Goal: Task Accomplishment & Management: Manage account settings

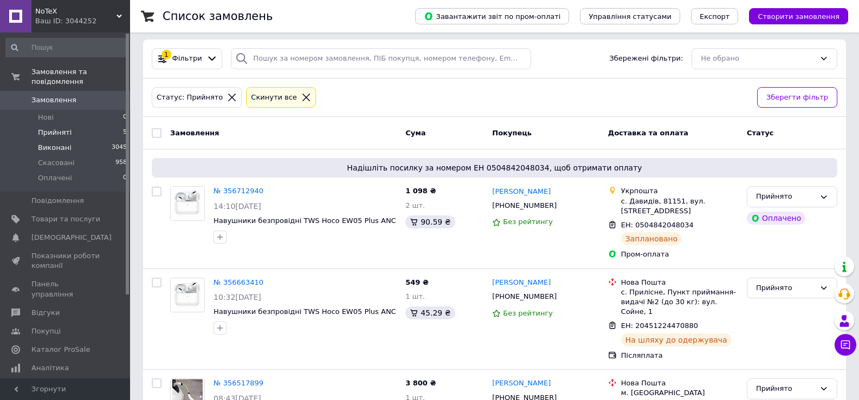
scroll to position [108, 0]
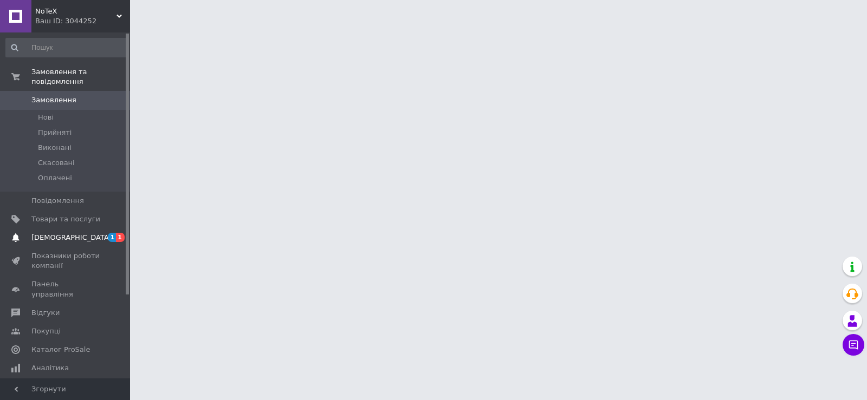
click at [95, 233] on span "[DEMOGRAPHIC_DATA]" at bounding box center [65, 238] width 69 height 10
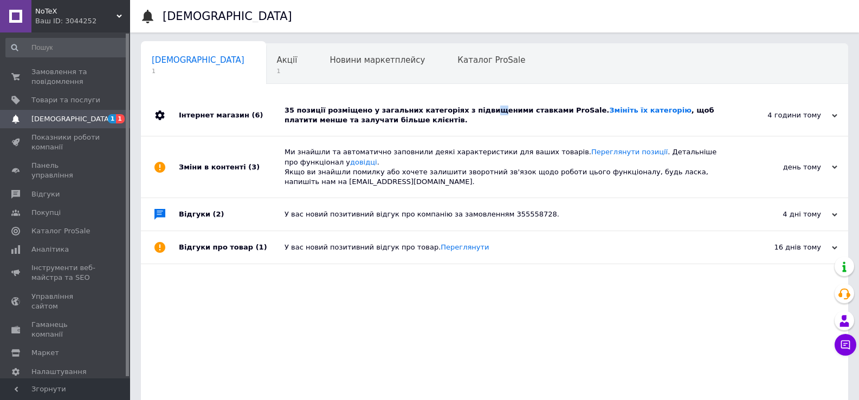
click at [470, 114] on div "35 позиції розміщено у загальних категоріях з підвищеними ставками ProSale. Змі…" at bounding box center [506, 116] width 444 height 20
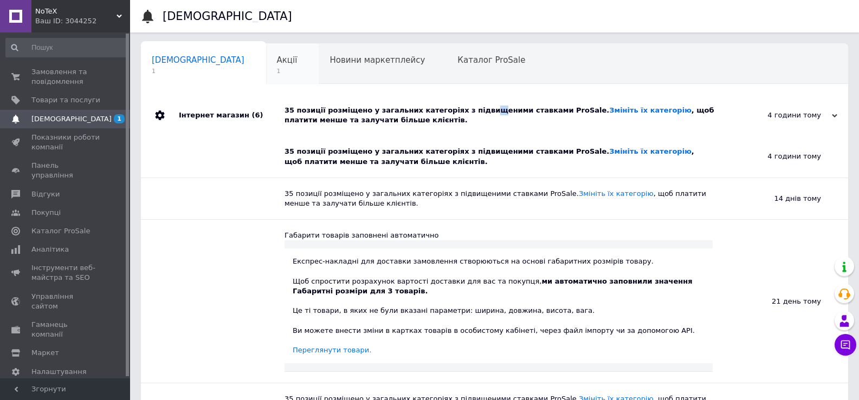
click at [277, 62] on span "Акції" at bounding box center [287, 60] width 21 height 10
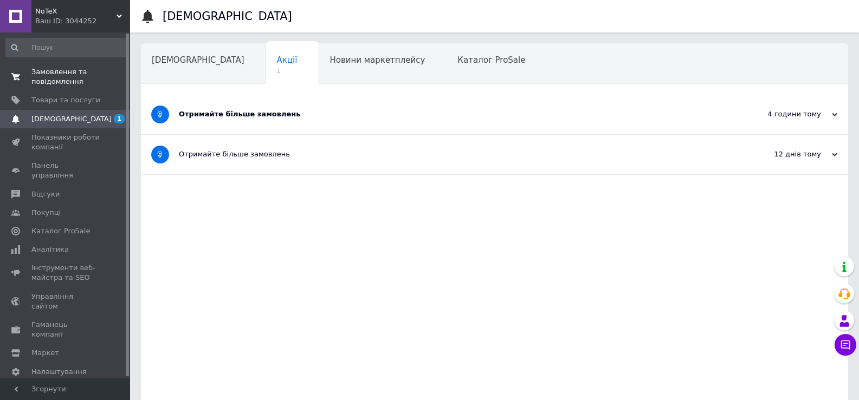
click at [74, 65] on link "Замовлення та повідомлення 0 0" at bounding box center [66, 77] width 133 height 28
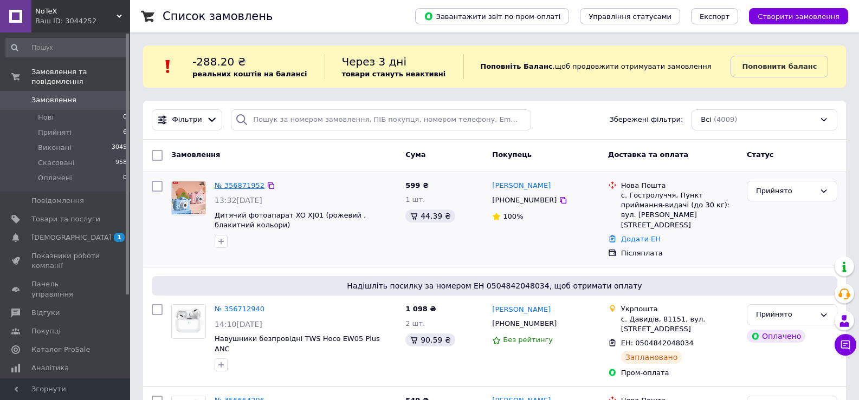
click at [231, 182] on link "№ 356871952" at bounding box center [240, 185] width 50 height 8
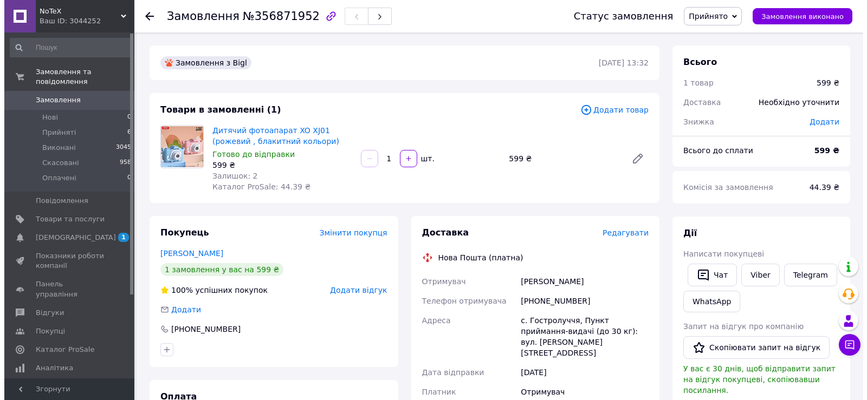
scroll to position [108, 0]
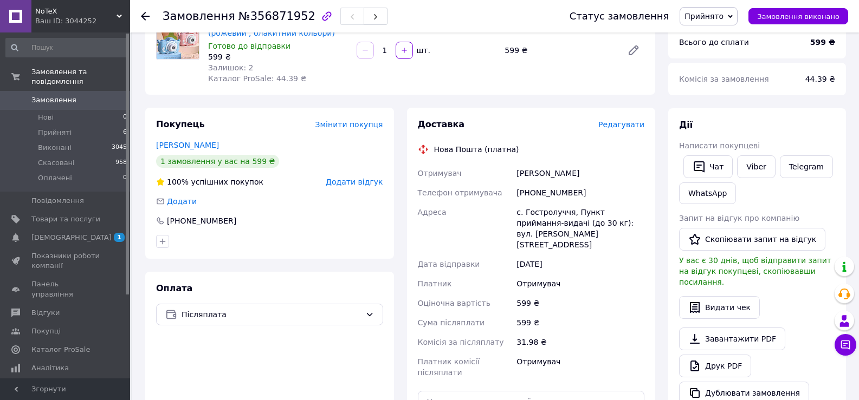
click at [622, 125] on span "Редагувати" at bounding box center [621, 124] width 46 height 9
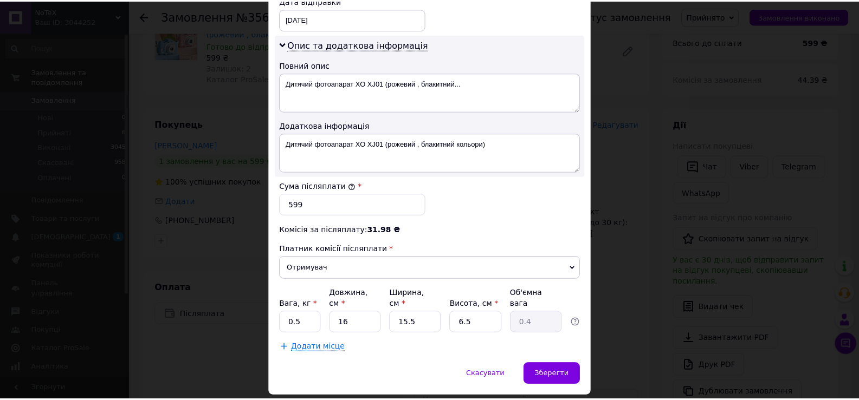
scroll to position [548, 0]
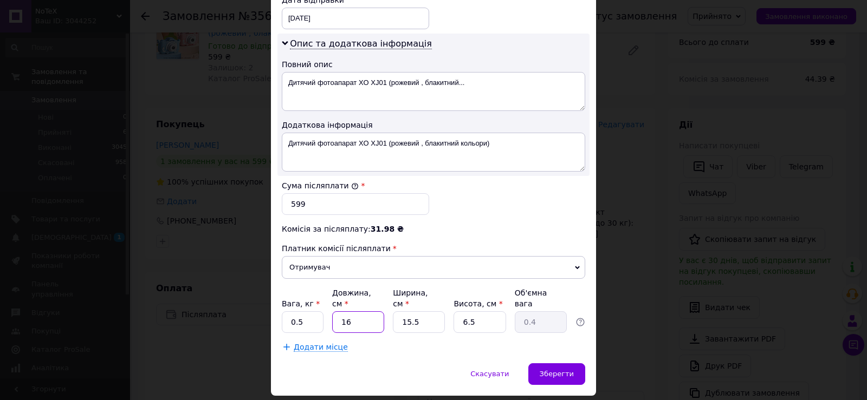
click at [368, 311] on input "16" at bounding box center [358, 322] width 52 height 22
drag, startPoint x: 476, startPoint y: 292, endPoint x: 457, endPoint y: 293, distance: 19.0
click at [457, 311] on input "6.5" at bounding box center [479, 322] width 52 height 22
type input "7"
type input "0.43"
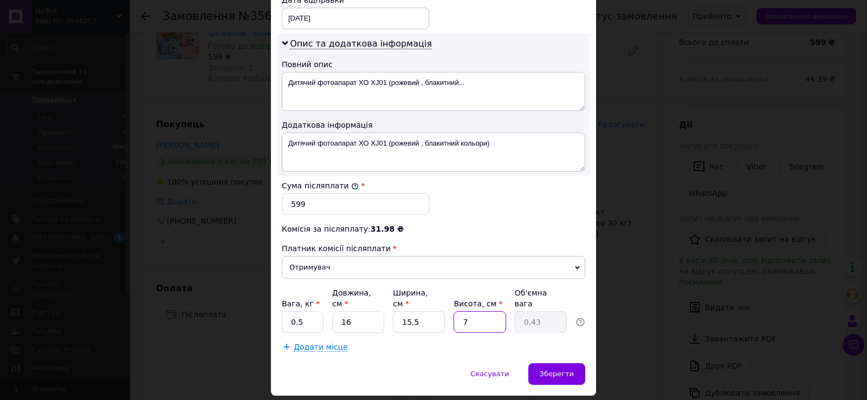
type input "7"
drag, startPoint x: 417, startPoint y: 290, endPoint x: 397, endPoint y: 291, distance: 20.1
click at [397, 311] on input "15.5" at bounding box center [419, 322] width 52 height 22
type input "1"
type input "0.1"
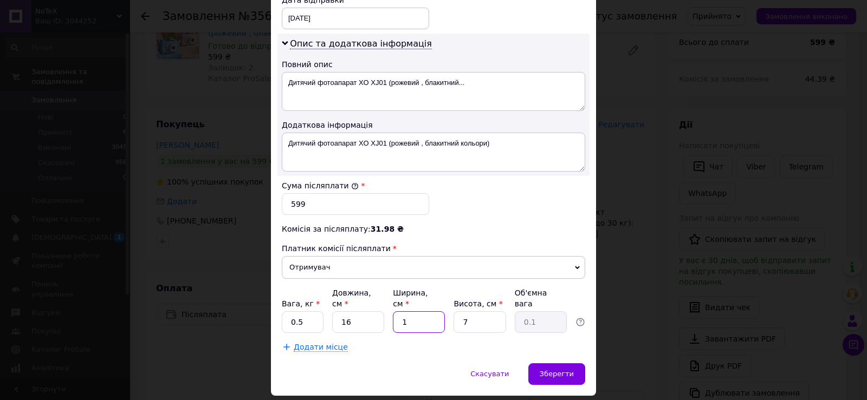
type input "16"
type input "0.45"
type input "16"
click at [563, 363] on div "Зберегти" at bounding box center [556, 374] width 57 height 22
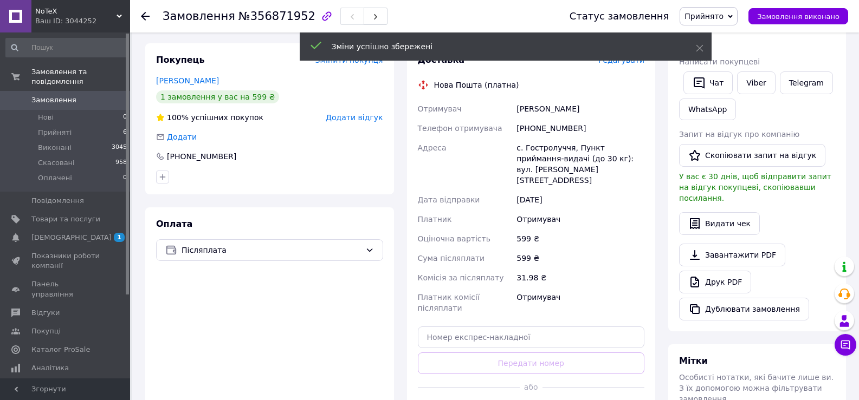
scroll to position [271, 0]
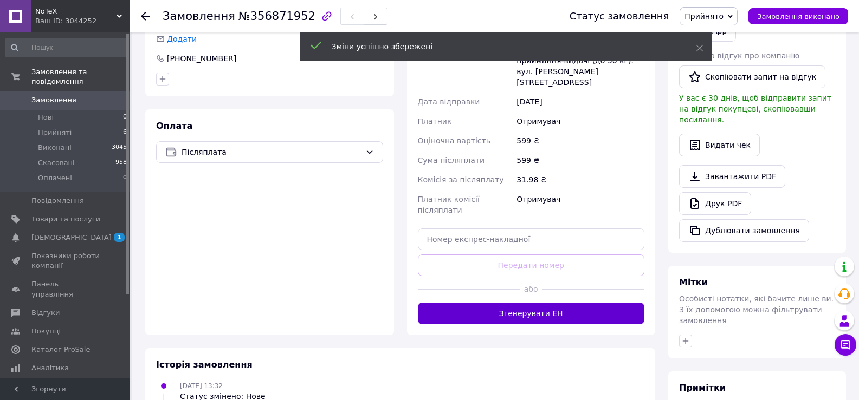
click at [581, 303] on button "Згенерувати ЕН" at bounding box center [531, 314] width 227 height 22
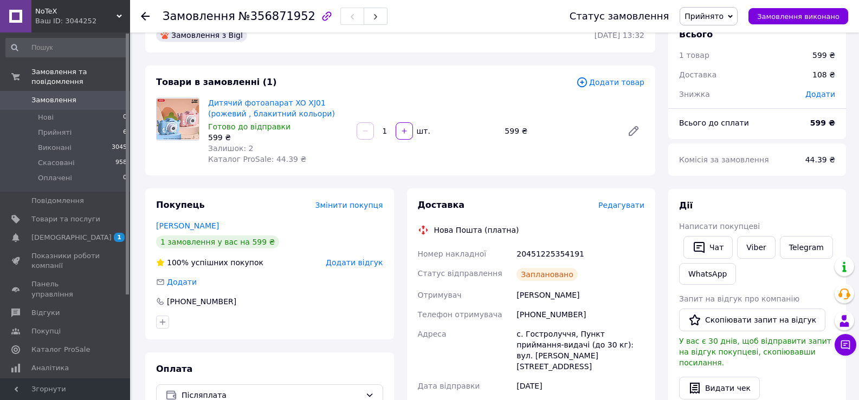
scroll to position [0, 0]
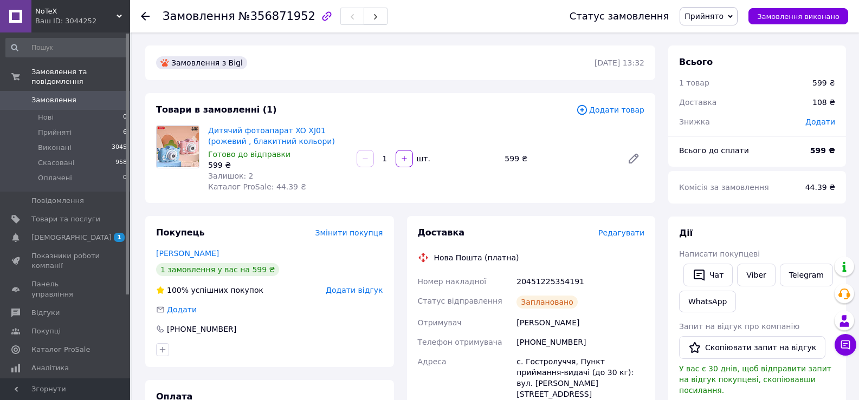
click at [555, 230] on div "Доставка" at bounding box center [508, 233] width 180 height 12
click at [81, 233] on span "[DEMOGRAPHIC_DATA]" at bounding box center [65, 238] width 69 height 10
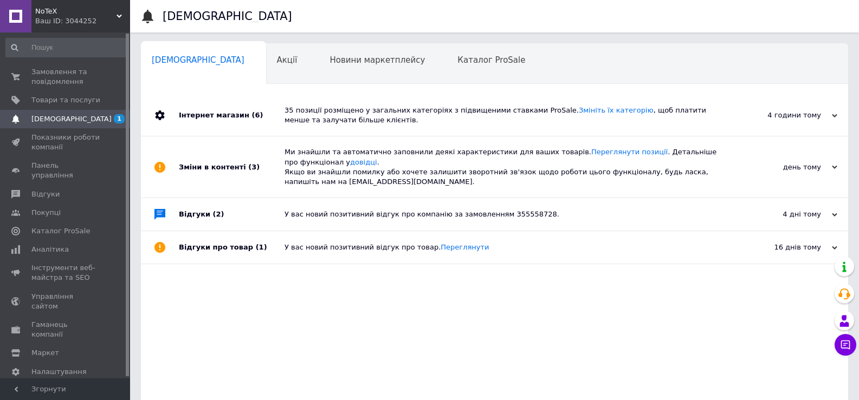
drag, startPoint x: 623, startPoint y: 349, endPoint x: 221, endPoint y: 102, distance: 471.5
click at [610, 341] on div "Інтернет магазин (6) 35 позиції розміщено у загальних категоріях з підвищеними …" at bounding box center [494, 260] width 707 height 330
click at [56, 72] on span "Замовлення та повідомлення" at bounding box center [65, 77] width 69 height 20
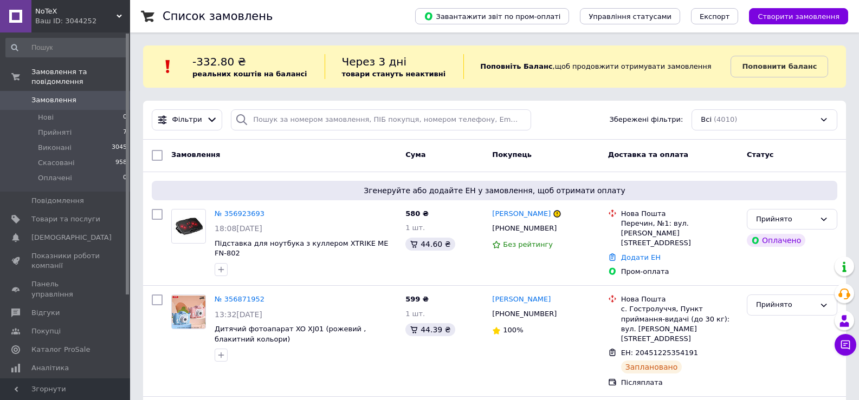
click at [228, 215] on link "№ 356923693" at bounding box center [240, 214] width 50 height 8
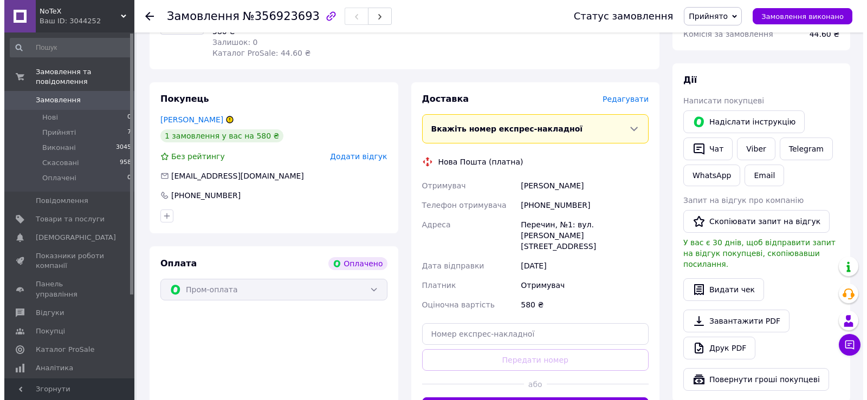
scroll to position [433, 0]
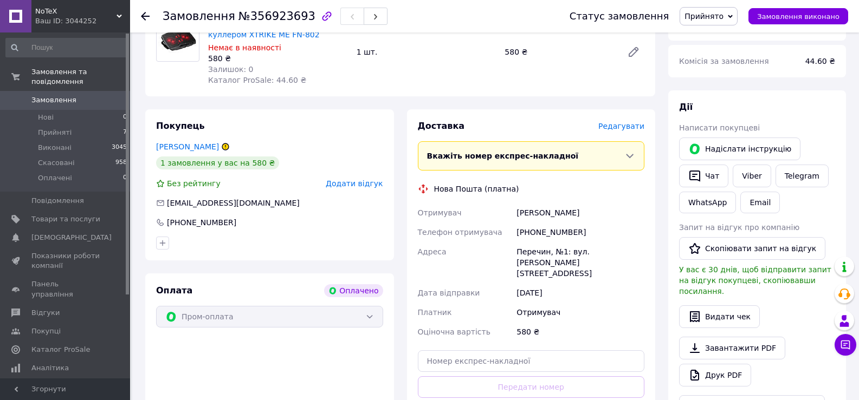
click at [632, 122] on span "Редагувати" at bounding box center [621, 126] width 46 height 9
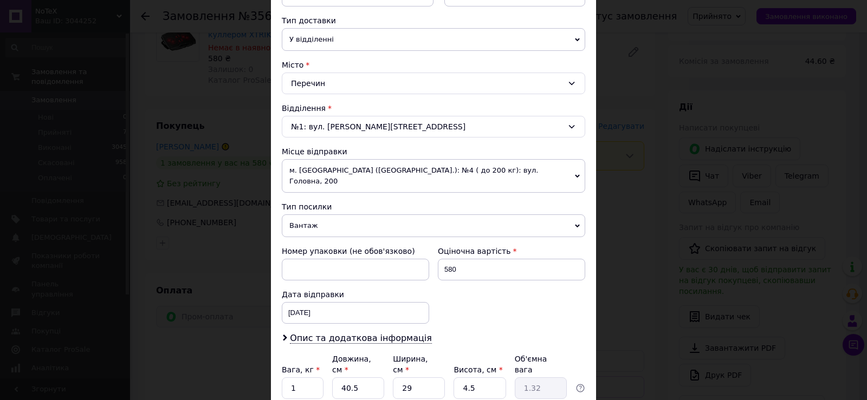
scroll to position [319, 0]
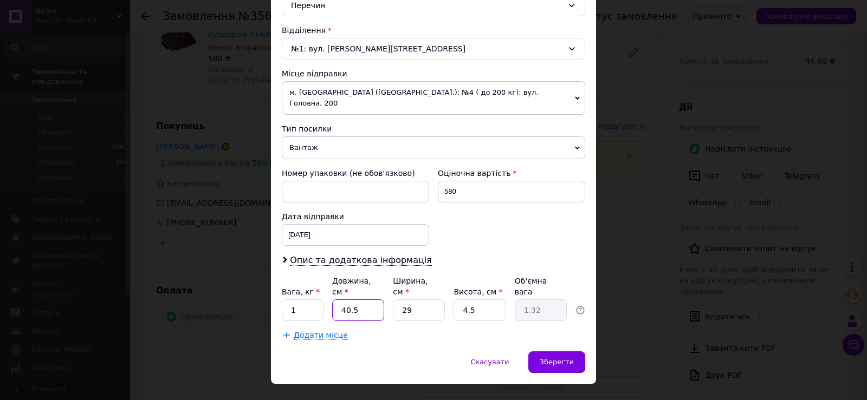
drag, startPoint x: 368, startPoint y: 284, endPoint x: 386, endPoint y: 288, distance: 18.2
click at [372, 300] on input "40.5" at bounding box center [358, 311] width 52 height 22
type input "40."
type input "1.31"
type input "4"
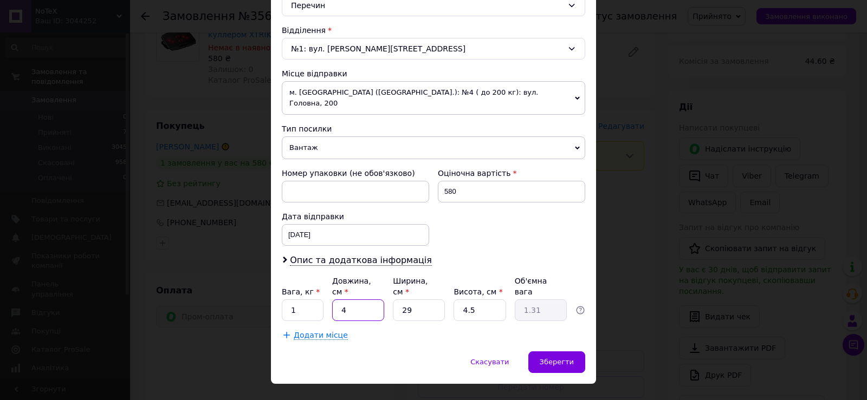
type input "0.13"
type input "43"
type input "1.4"
type input "43"
type input "5"
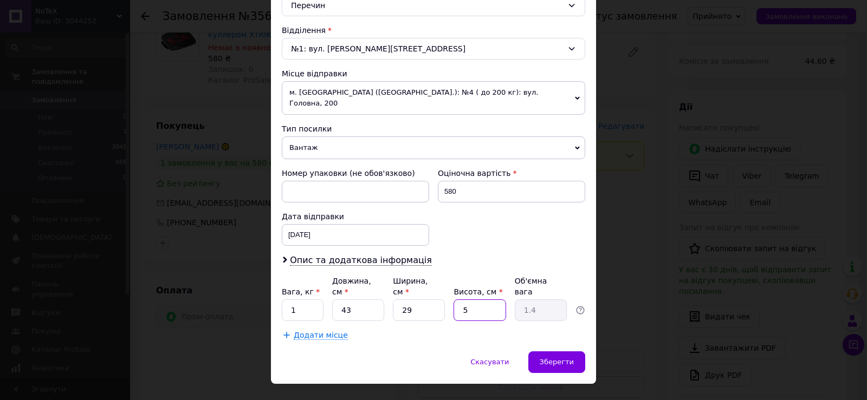
type input "1.56"
type input "6"
type input "1.87"
type input "6"
click at [302, 300] on input "1" at bounding box center [303, 311] width 42 height 22
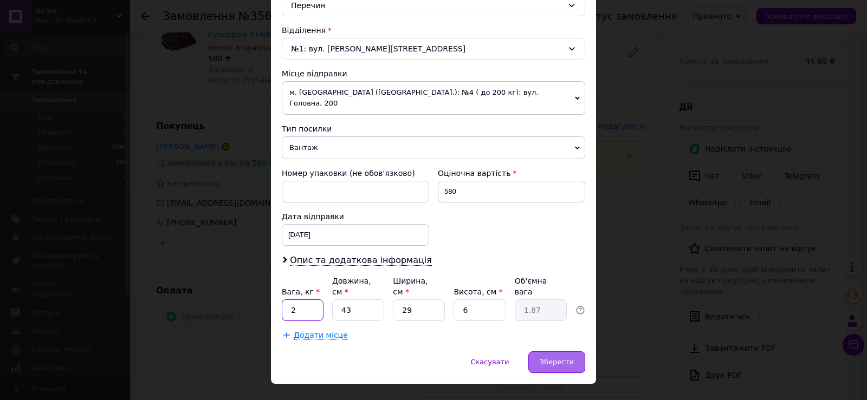
type input "2"
click at [551, 358] on span "Зберегти" at bounding box center [557, 362] width 34 height 8
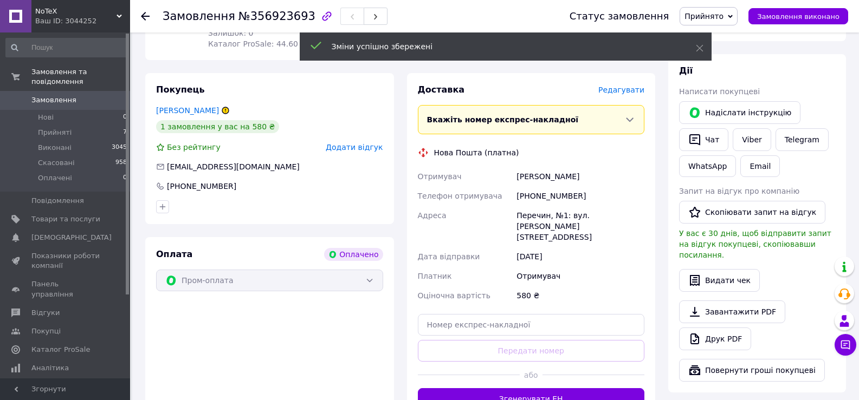
scroll to position [488, 0]
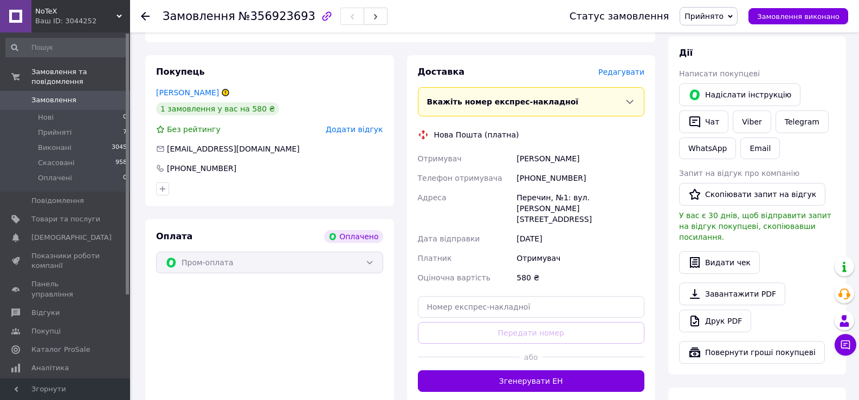
click at [561, 371] on button "Згенерувати ЕН" at bounding box center [531, 382] width 227 height 22
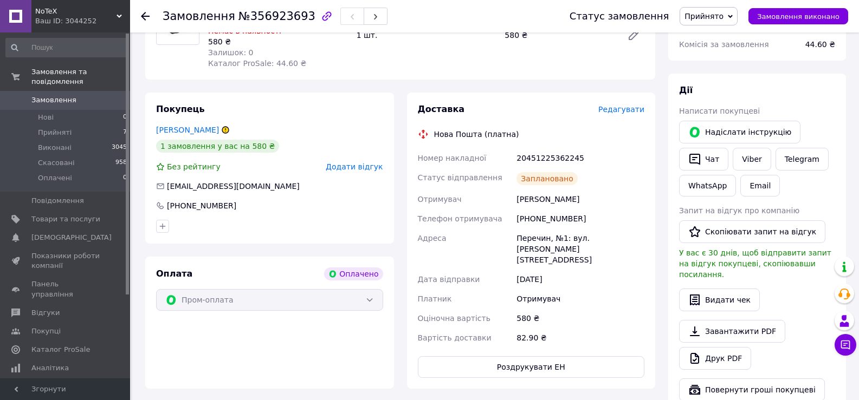
scroll to position [433, 0]
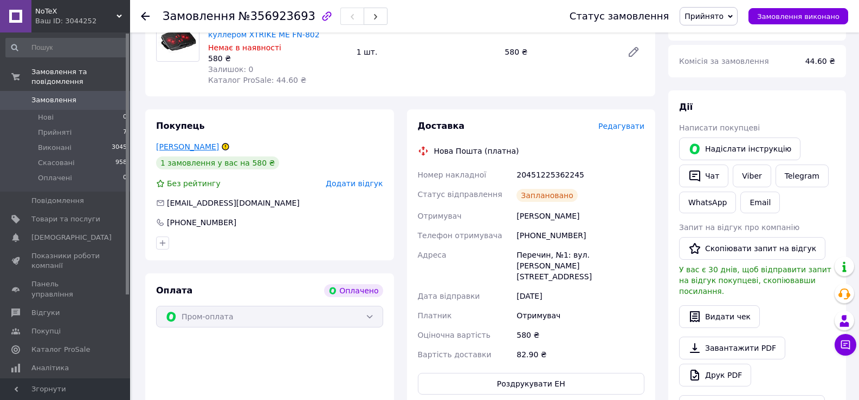
click at [207, 142] on link "[PERSON_NAME]" at bounding box center [187, 146] width 63 height 9
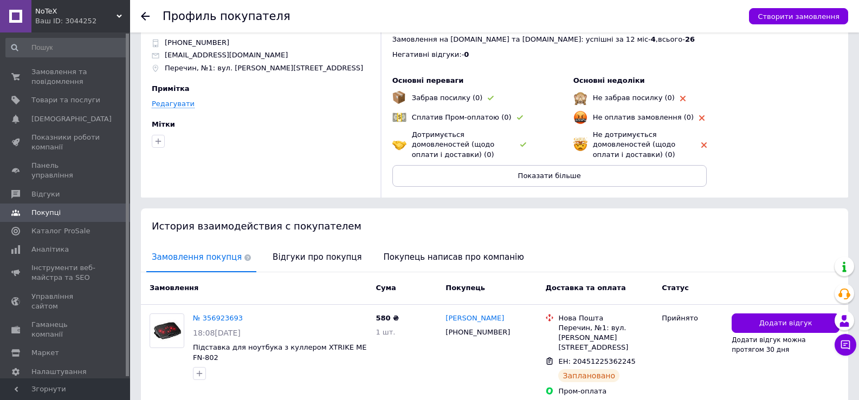
scroll to position [76, 0]
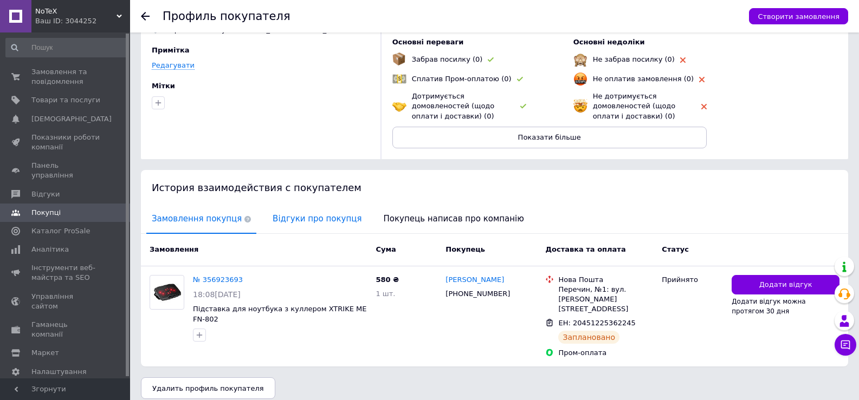
click at [297, 222] on span "Відгуки про покупця" at bounding box center [317, 219] width 100 height 28
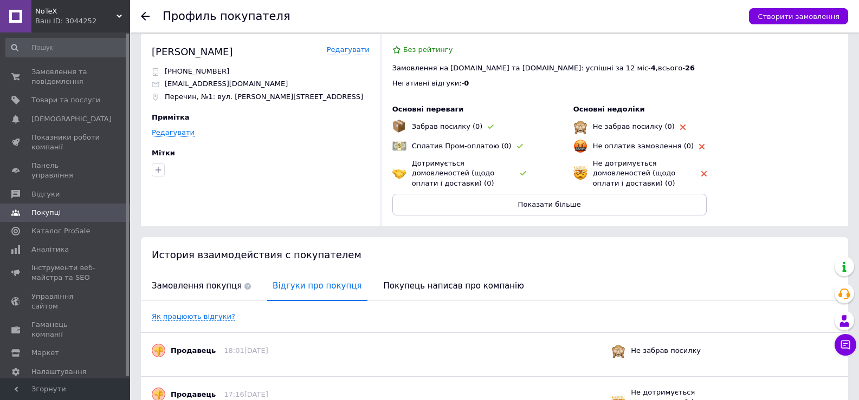
scroll to position [0, 0]
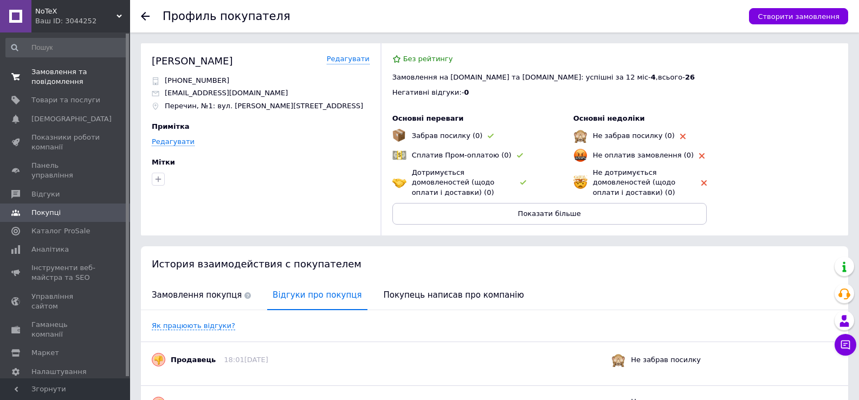
click at [66, 79] on span "Замовлення та повідомлення" at bounding box center [65, 77] width 69 height 20
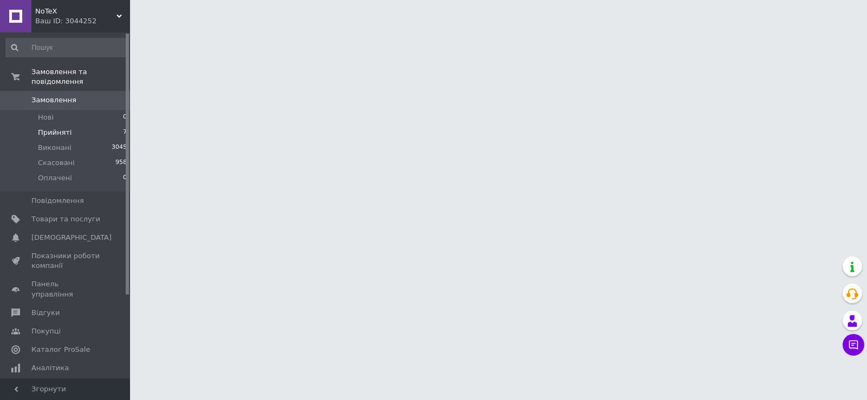
click at [61, 128] on span "Прийняті" at bounding box center [55, 133] width 34 height 10
